Goal: Use online tool/utility: Utilize a website feature to perform a specific function

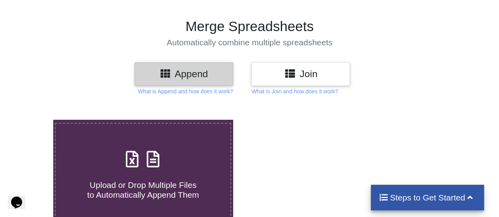
scroll to position [75, 0]
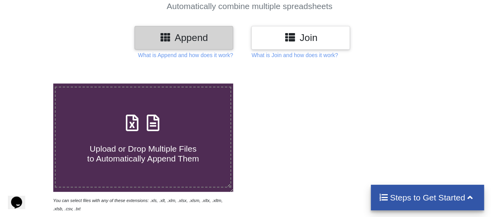
click at [126, 146] on span "Upload or Drop Multiple Files to Automatically Append Them" at bounding box center [143, 153] width 112 height 19
click at [33, 84] on input "Upload or Drop Multiple Files to Automatically Append Them" at bounding box center [33, 84] width 0 height 0
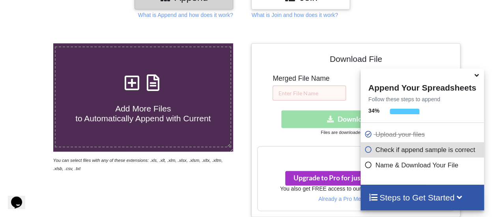
scroll to position [32, 0]
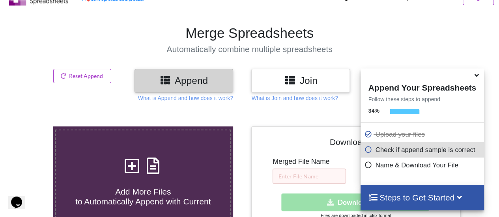
click at [479, 77] on icon at bounding box center [477, 74] width 8 height 7
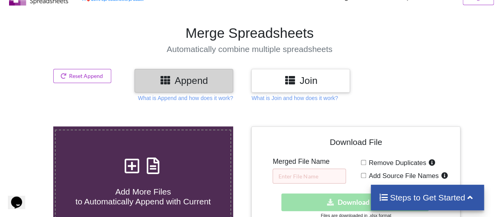
scroll to position [36, 0]
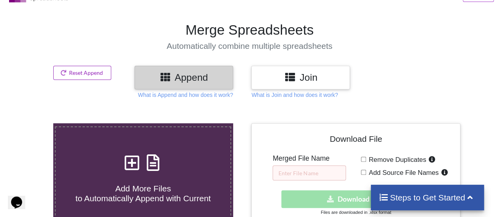
click at [92, 78] on button "Reset Append" at bounding box center [82, 73] width 58 height 14
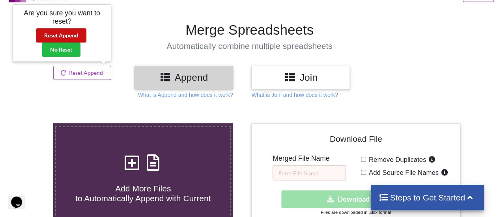
click at [74, 34] on button "Reset Append" at bounding box center [61, 35] width 51 height 14
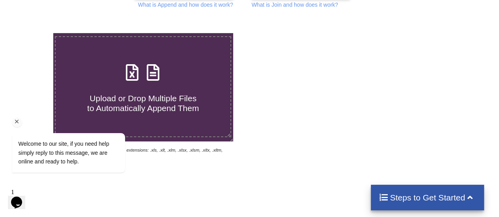
scroll to position [129, 0]
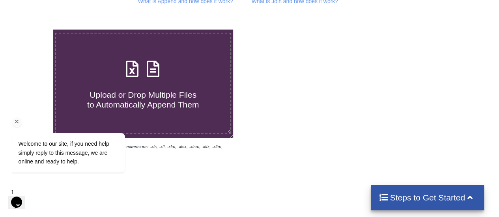
click at [141, 76] on div "Welcome to our site, if you need help simply reply to this message, we are onli…" at bounding box center [79, 120] width 142 height 120
click at [121, 78] on div "Welcome to our site, if you need help simply reply to this message, we are onli…" at bounding box center [79, 120] width 142 height 120
click at [133, 75] on div "Welcome to our site, if you need help simply reply to this message, we are onli…" at bounding box center [79, 120] width 142 height 120
click at [17, 123] on icon "Chat attention grabber" at bounding box center [16, 121] width 7 height 7
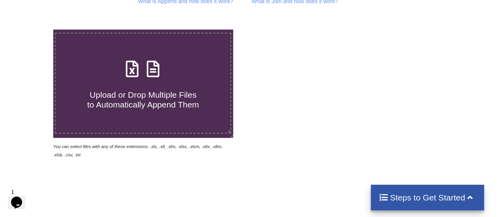
click at [140, 94] on span "Upload or Drop Multiple Files to Automatically Append Them" at bounding box center [143, 99] width 112 height 19
click at [33, 30] on input "Upload or Drop Multiple Files to Automatically Append Them" at bounding box center [33, 30] width 0 height 0
type input "C:\fakepath\contact_list.csv"
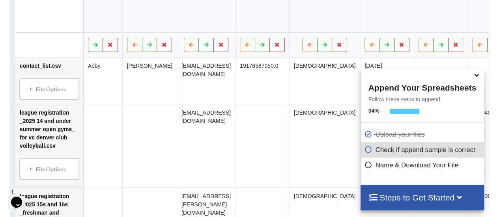
scroll to position [590, 0]
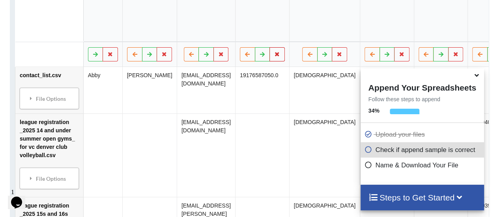
click at [281, 56] on icon at bounding box center [277, 53] width 7 height 5
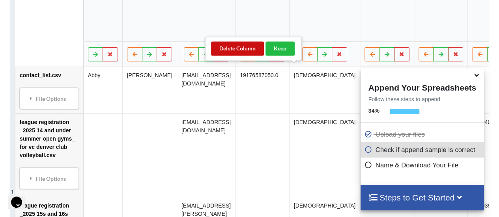
click at [230, 48] on button "Delete Column" at bounding box center [237, 48] width 53 height 14
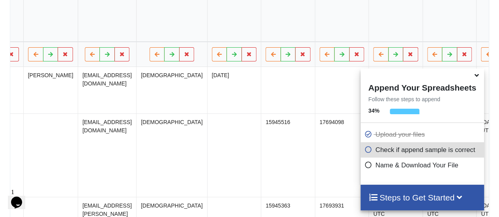
scroll to position [0, 100]
click at [249, 56] on icon at bounding box center [248, 53] width 7 height 5
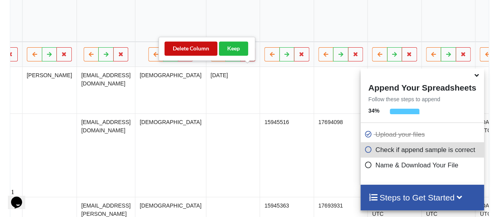
click at [192, 50] on button "Delete Column" at bounding box center [191, 48] width 53 height 14
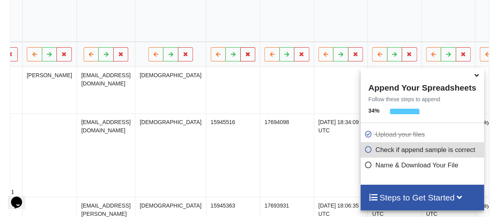
click at [248, 56] on icon at bounding box center [248, 53] width 7 height 5
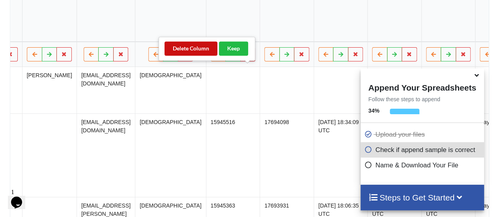
click at [193, 48] on button "Delete Column" at bounding box center [191, 48] width 53 height 14
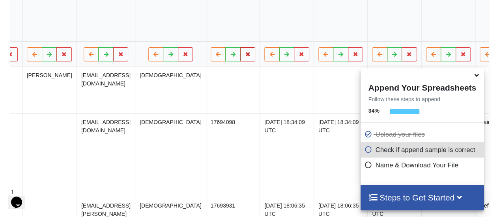
click at [248, 56] on icon at bounding box center [248, 53] width 7 height 5
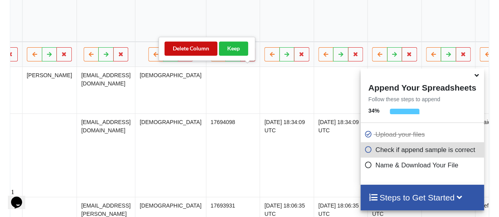
click at [188, 48] on button "Delete Column" at bounding box center [191, 48] width 53 height 14
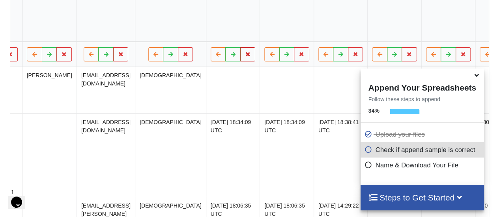
click at [251, 56] on icon at bounding box center [248, 53] width 7 height 5
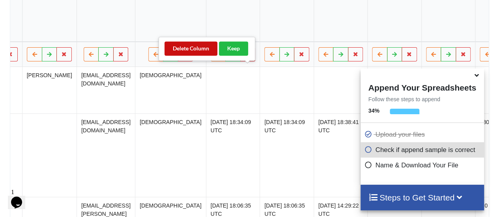
click at [190, 47] on button "Delete Column" at bounding box center [191, 48] width 53 height 14
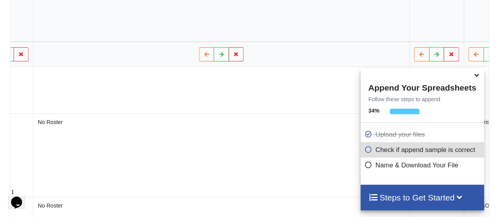
scroll to position [0, 738]
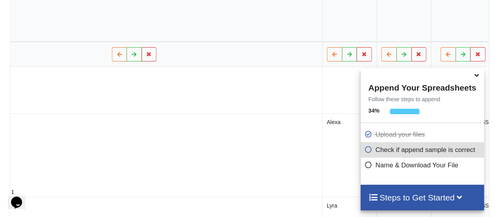
click at [431, 200] on h4 "Steps to Get Started" at bounding box center [423, 198] width 108 height 10
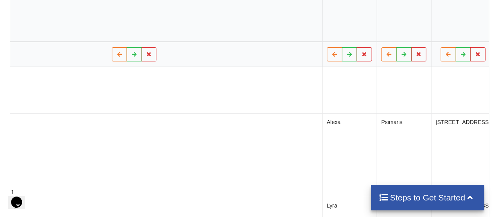
click at [431, 200] on h4 "Steps to Get Started" at bounding box center [427, 198] width 97 height 10
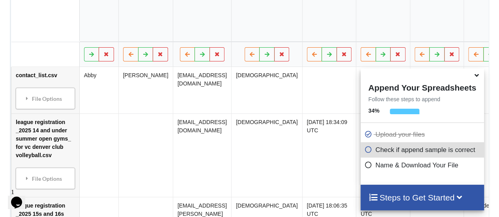
scroll to position [0, 0]
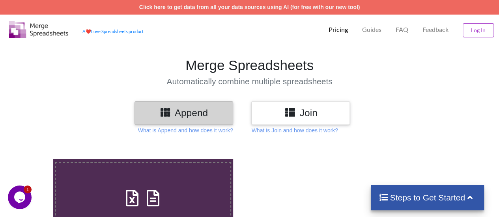
click at [387, 32] on div "Pricing Guides FAQ Feedback Log In" at bounding box center [412, 29] width 180 height 28
click at [403, 33] on p "FAQ" at bounding box center [402, 30] width 13 height 8
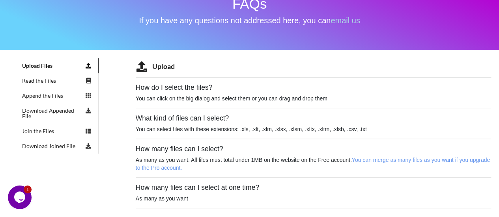
scroll to position [70, 0]
